Goal: Find specific page/section: Find specific page/section

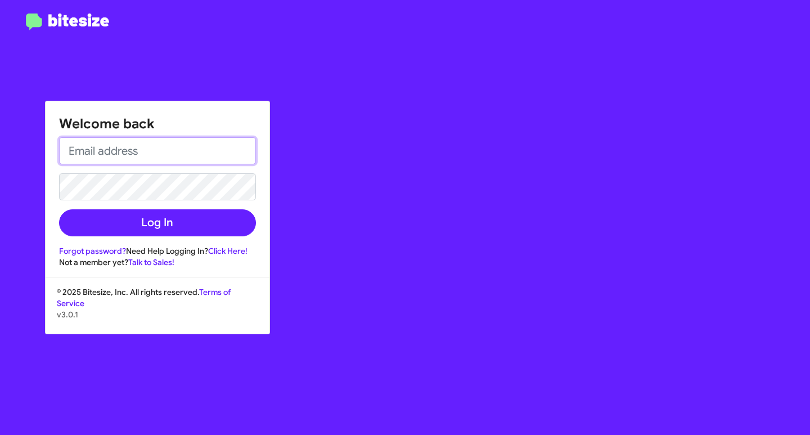
click at [128, 143] on input "email" at bounding box center [157, 150] width 197 height 27
type input "[EMAIL_ADDRESS][DOMAIN_NAME]"
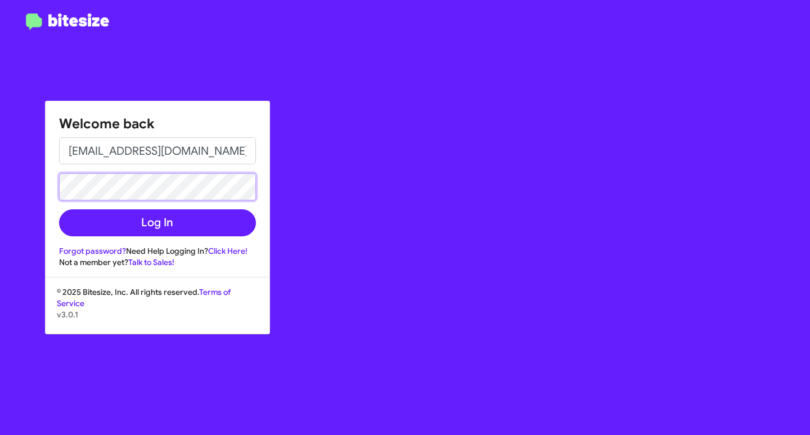
click at [59, 209] on button "Log In" at bounding box center [157, 222] width 197 height 27
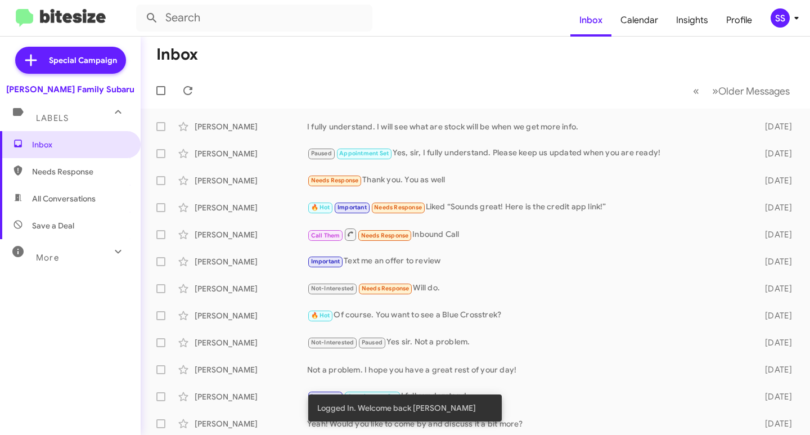
click at [77, 225] on span "Save a Deal" at bounding box center [70, 225] width 141 height 27
type input "in:not-interested"
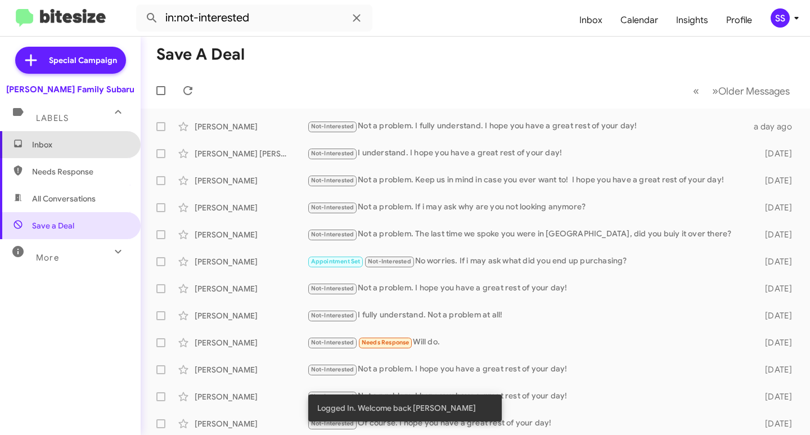
click at [72, 142] on span "Inbox" at bounding box center [80, 144] width 96 height 11
